Goal: Find specific page/section: Find specific page/section

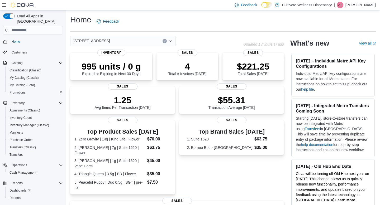
click at [29, 89] on div "Promotions" at bounding box center [34, 92] width 55 height 6
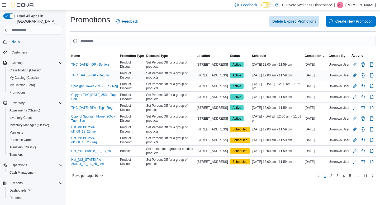
click at [88, 74] on link "THC [DATE] - GP - Regular" at bounding box center [90, 75] width 39 height 4
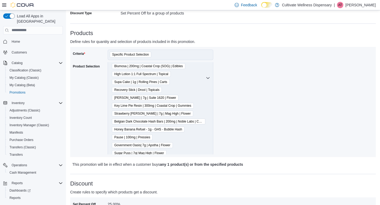
scroll to position [67, 0]
